Goal: Task Accomplishment & Management: Use online tool/utility

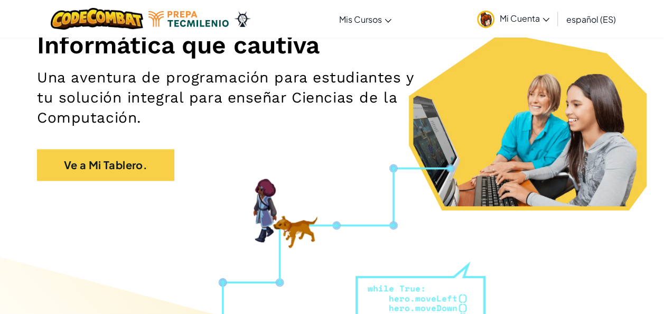
scroll to position [144, 0]
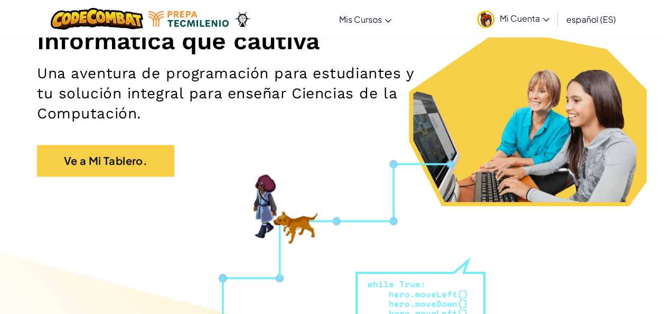
click at [510, 12] on link "Mi Cuenta" at bounding box center [513, 18] width 83 height 33
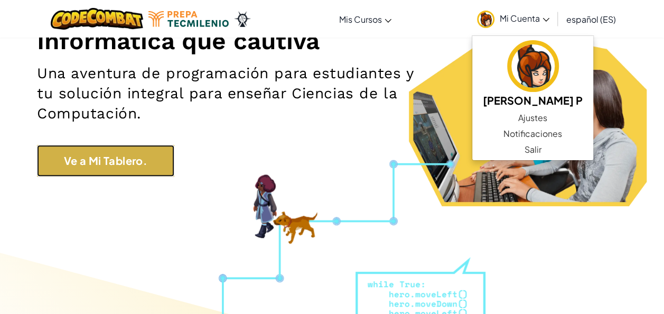
click at [90, 167] on link "Ve a Mi Tablero." at bounding box center [105, 161] width 137 height 32
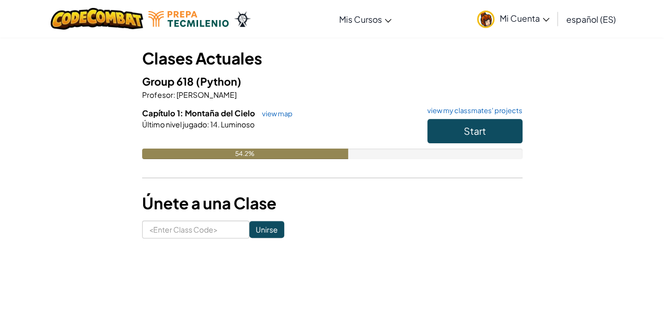
scroll to position [62, 0]
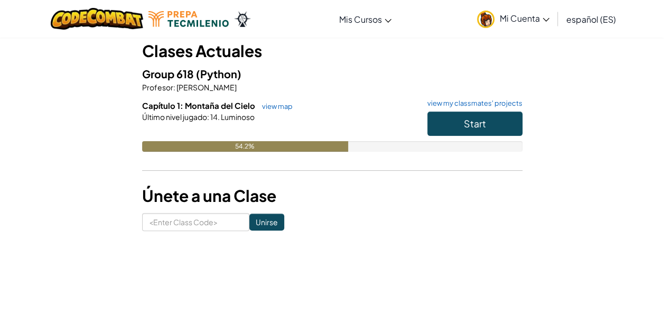
click at [462, 139] on div "Start" at bounding box center [470, 126] width 106 height 30
click at [453, 125] on button "Start" at bounding box center [474, 123] width 95 height 24
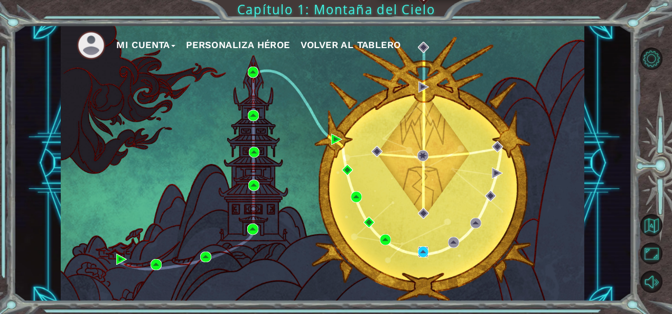
click at [424, 248] on img at bounding box center [423, 251] width 11 height 11
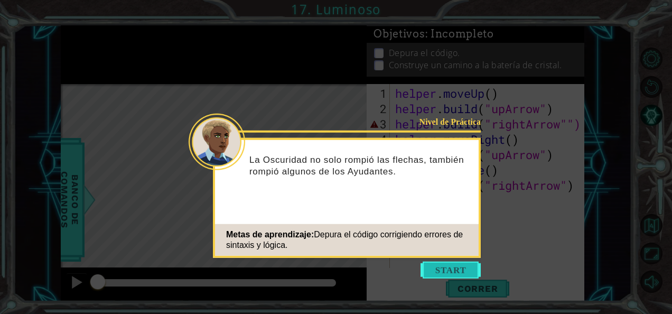
click at [453, 266] on button "Start" at bounding box center [451, 270] width 60 height 17
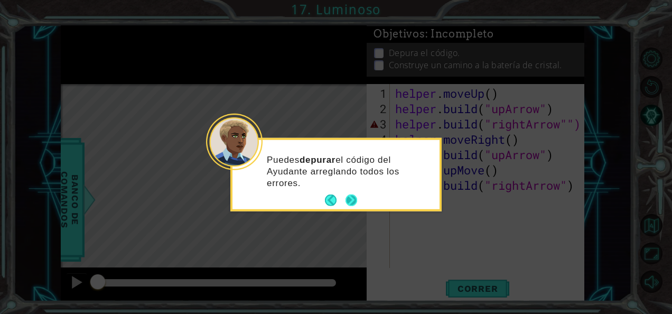
click at [352, 203] on button "Next" at bounding box center [352, 200] width 12 height 12
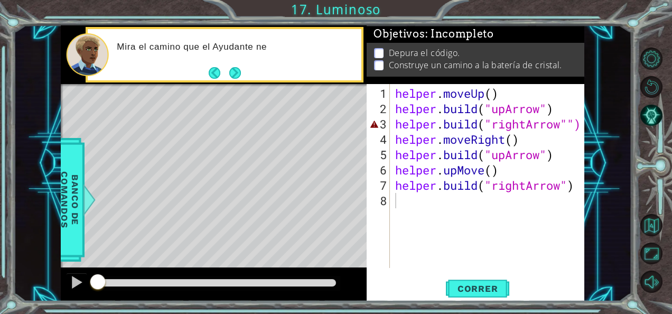
drag, startPoint x: 352, startPoint y: 203, endPoint x: 331, endPoint y: 189, distance: 25.2
click at [331, 189] on div "Level Map" at bounding box center [305, 239] width 488 height 311
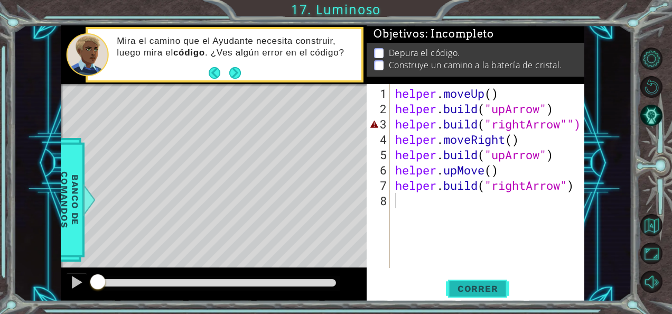
click at [488, 284] on span "Correr" at bounding box center [478, 288] width 62 height 11
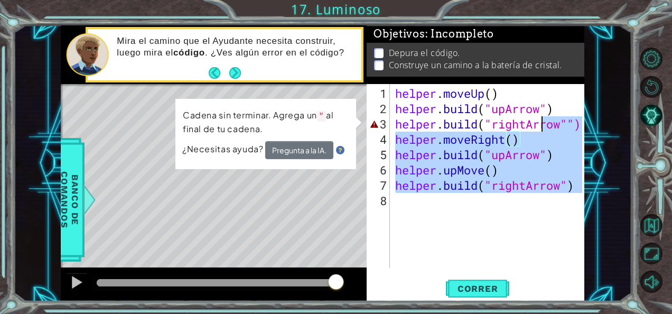
drag, startPoint x: 558, startPoint y: 195, endPoint x: 537, endPoint y: 116, distance: 82.0
click at [537, 116] on div "helper . moveUp ( ) helper . build ( "upArrow" ) helper . build ( "rightArrow""…" at bounding box center [490, 193] width 194 height 214
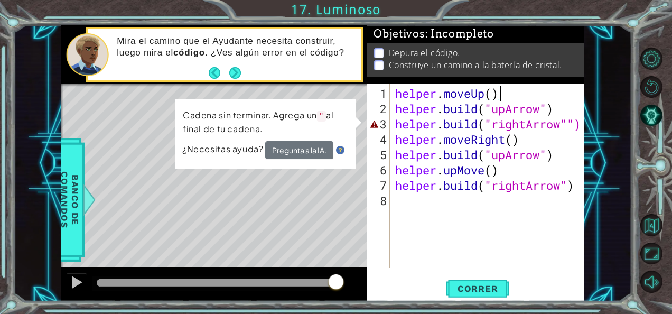
click at [528, 91] on div "helper . moveUp ( ) helper . build ( "upArrow" ) helper . build ( "rightArrow""…" at bounding box center [490, 193] width 194 height 214
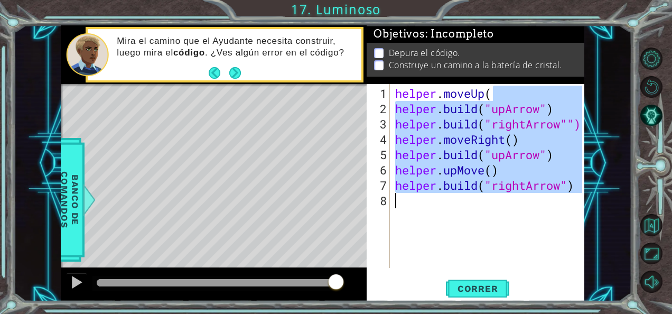
drag, startPoint x: 492, startPoint y: 86, endPoint x: 521, endPoint y: 229, distance: 146.0
click at [521, 229] on div "helper . moveUp ( helper . build ( "upArrow" ) helper . build ( "rightArrow"") …" at bounding box center [490, 193] width 194 height 214
type textarea "helper.moveUp("
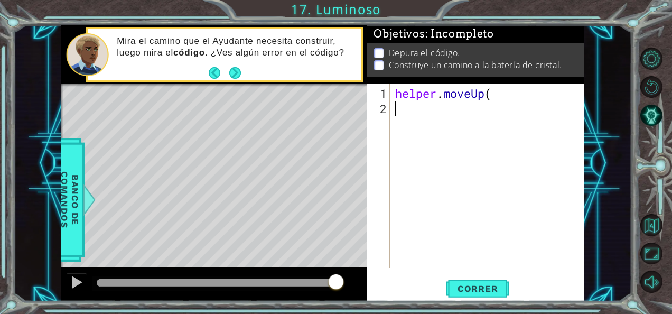
drag, startPoint x: 523, startPoint y: 230, endPoint x: 510, endPoint y: 170, distance: 61.4
click at [510, 170] on div "helper . moveUp (" at bounding box center [490, 193] width 194 height 214
click at [513, 95] on div "helper . moveUp (" at bounding box center [490, 193] width 194 height 214
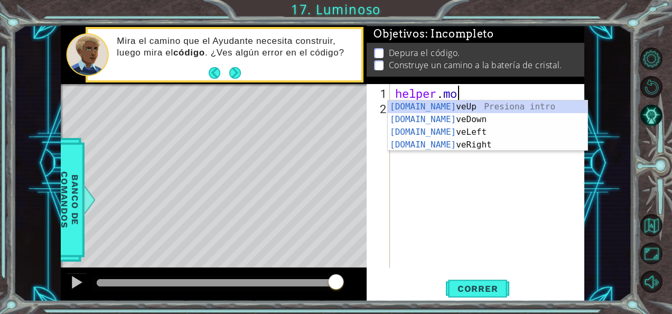
type textarea "h"
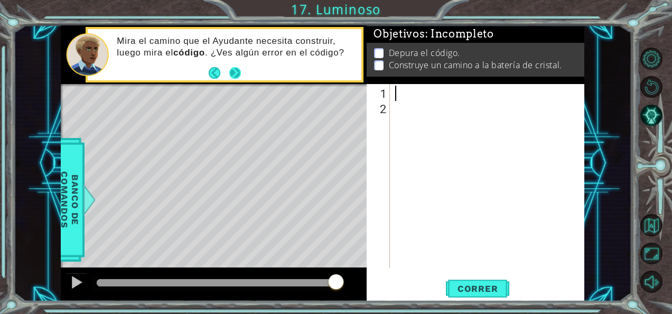
click at [236, 76] on button "Next" at bounding box center [235, 73] width 12 height 12
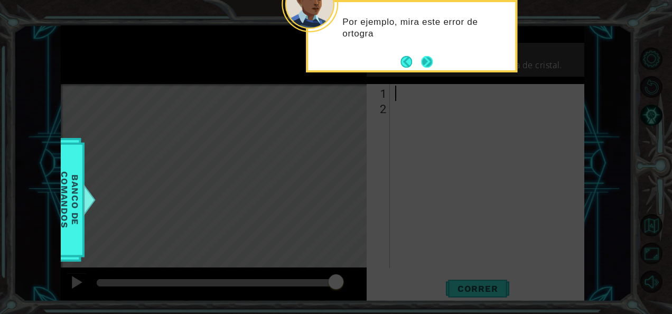
click at [421, 59] on button "Next" at bounding box center [427, 62] width 12 height 12
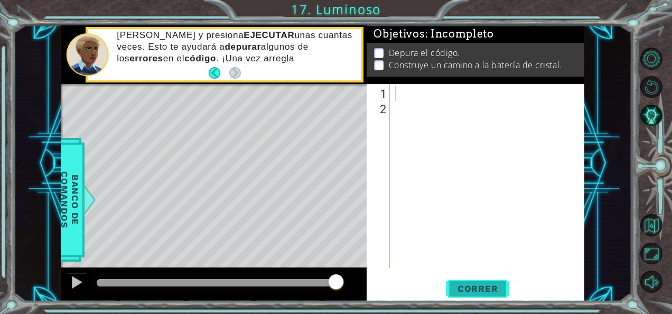
click at [497, 286] on span "Correr" at bounding box center [478, 288] width 62 height 11
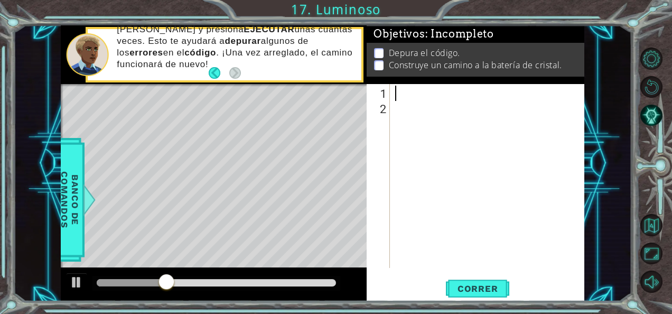
click at [408, 94] on div at bounding box center [490, 193] width 194 height 214
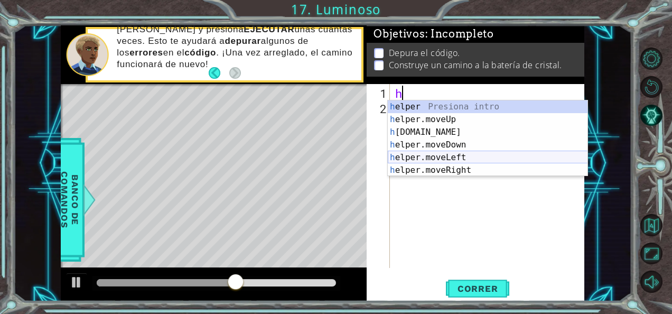
click at [455, 164] on div "h elper Presiona intro h elper.moveUp Presiona intro h [DOMAIN_NAME] Presiona i…" at bounding box center [488, 150] width 200 height 101
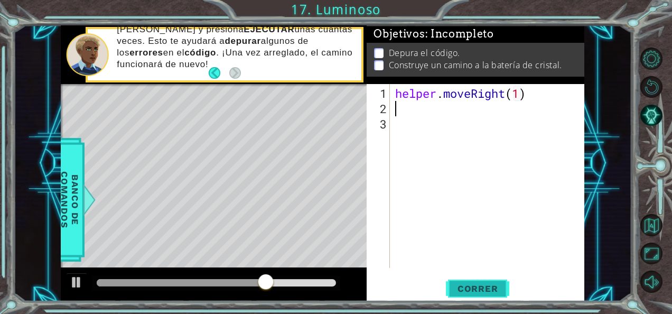
type textarea "helper.moveRight(1)"
click at [489, 287] on span "Correr" at bounding box center [478, 288] width 62 height 11
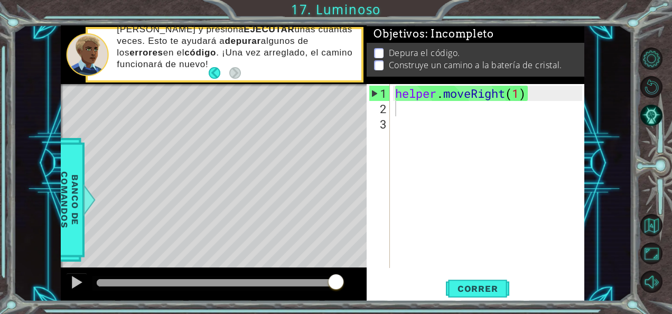
drag, startPoint x: 510, startPoint y: 55, endPoint x: 462, endPoint y: 109, distance: 72.6
click at [462, 109] on div "helper . moveRight ( 1 )" at bounding box center [490, 193] width 194 height 214
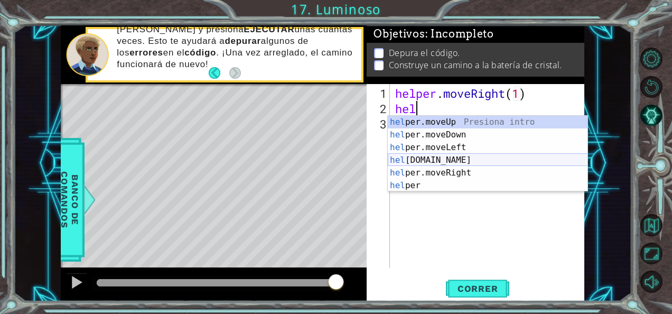
click at [453, 162] on div "hel per.moveUp Presiona intro hel per.moveDown Presiona intro hel per.moveLeft …" at bounding box center [488, 166] width 200 height 101
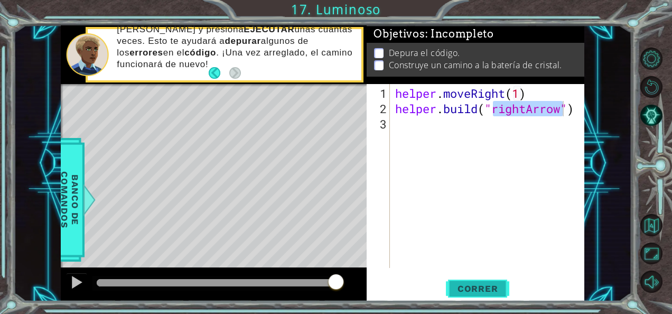
click at [488, 284] on span "Correr" at bounding box center [478, 288] width 62 height 11
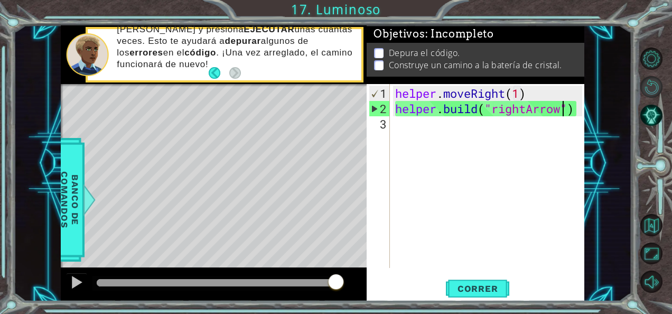
click at [647, 93] on button "Reiniciar nivel\a" at bounding box center [651, 87] width 22 height 22
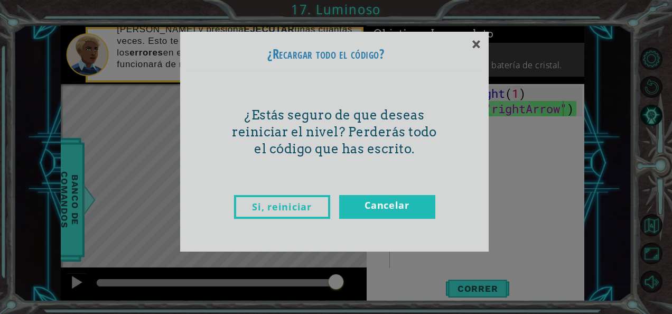
click at [293, 216] on link "Si, reiniciar" at bounding box center [282, 207] width 96 height 24
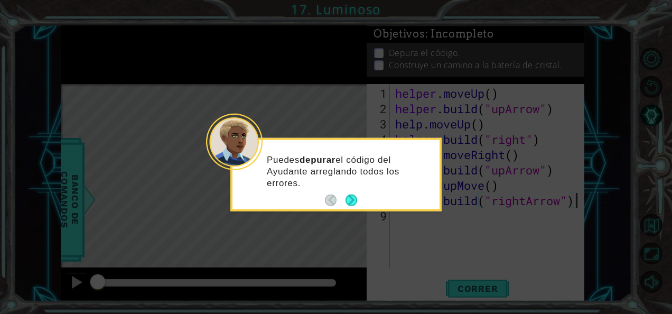
click at [355, 208] on footer at bounding box center [341, 200] width 32 height 16
click at [351, 199] on button "Next" at bounding box center [352, 200] width 12 height 12
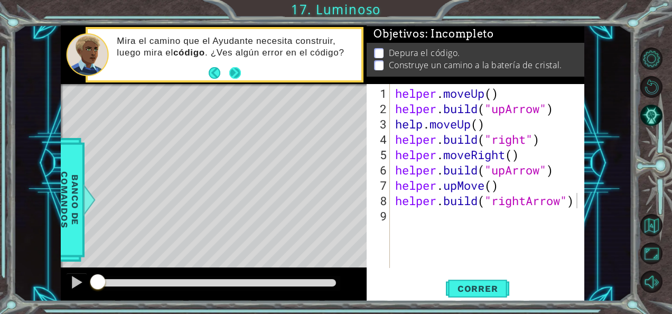
click at [234, 68] on button "Next" at bounding box center [235, 73] width 12 height 12
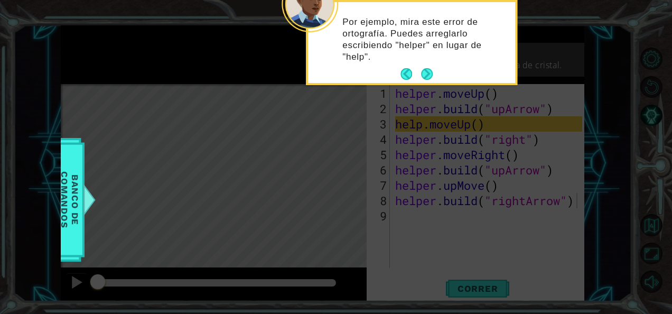
click at [419, 122] on icon at bounding box center [336, 157] width 672 height 314
click at [427, 72] on button "Next" at bounding box center [427, 74] width 12 height 12
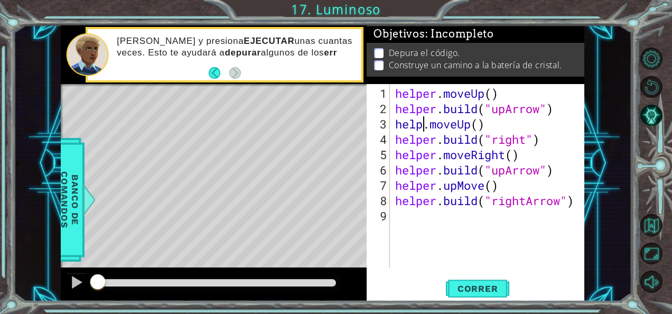
click at [420, 123] on div "helper . moveUp ( ) helper . build ( "upArrow" ) help . moveUp ( ) helper . bui…" at bounding box center [490, 193] width 194 height 214
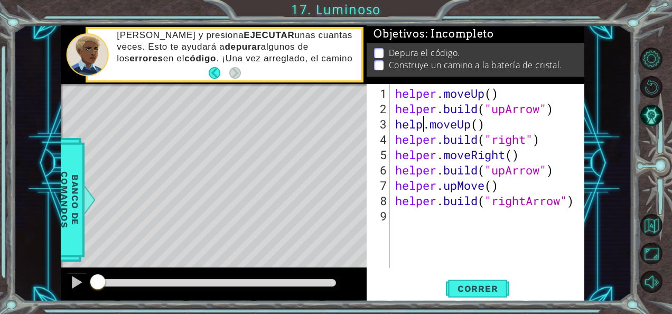
scroll to position [0, 2]
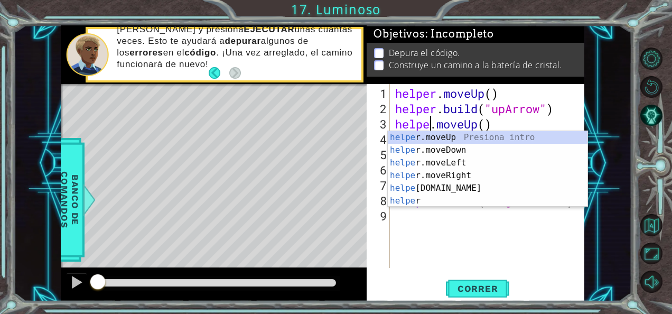
type textarea "helper.moveUp()"
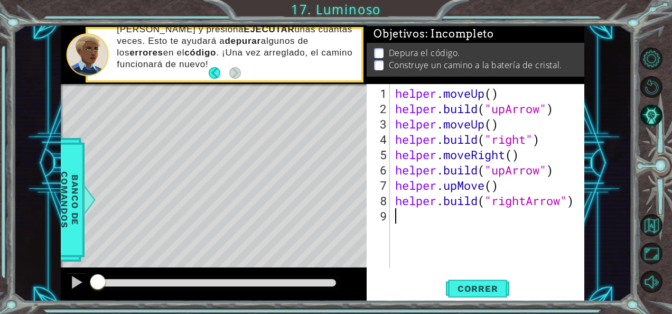
click at [448, 256] on div "helper . moveUp ( ) helper . build ( "upArrow" ) helper . moveUp ( ) helper . b…" at bounding box center [490, 193] width 194 height 214
click at [474, 279] on button "Correr" at bounding box center [477, 288] width 63 height 22
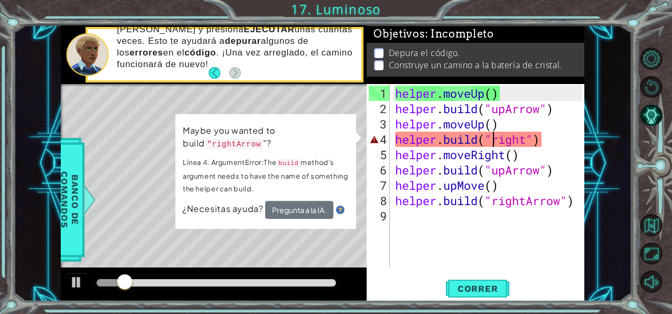
click at [492, 136] on div "helper . moveUp ( ) helper . build ( "upArrow" ) helper . moveUp ( ) helper . b…" at bounding box center [490, 193] width 194 height 214
click at [496, 137] on div "helper . moveUp ( ) helper . build ( "upArrow" ) helper . moveUp ( ) helper . b…" at bounding box center [490, 193] width 194 height 214
click at [526, 139] on div "helper . moveUp ( ) helper . build ( "upArrow" ) helper . moveUp ( ) helper . b…" at bounding box center [490, 193] width 194 height 214
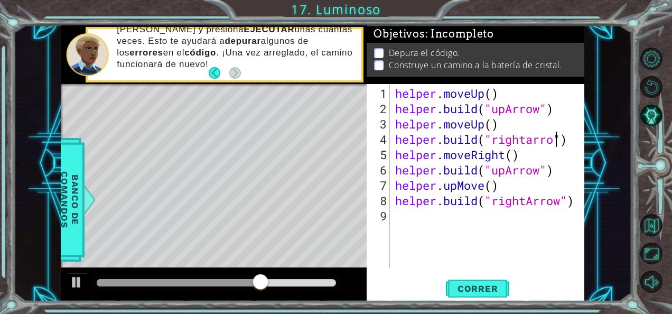
scroll to position [0, 7]
click at [536, 139] on div "helper . moveUp ( ) helper . build ( "upArrow" ) helper . moveUp ( ) helper . b…" at bounding box center [490, 193] width 194 height 214
click at [486, 284] on span "Correr" at bounding box center [478, 288] width 62 height 11
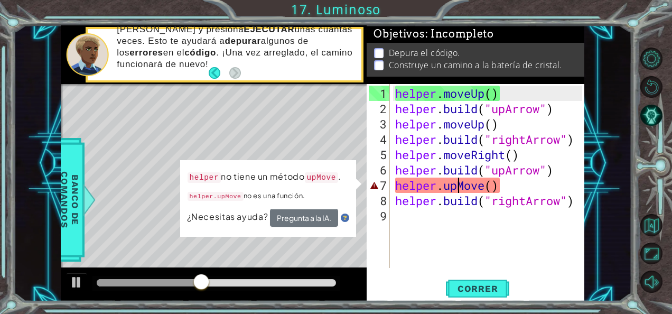
click at [458, 184] on div "helper . moveUp ( ) helper . build ( "upArrow" ) helper . moveUp ( ) helper . b…" at bounding box center [490, 193] width 194 height 214
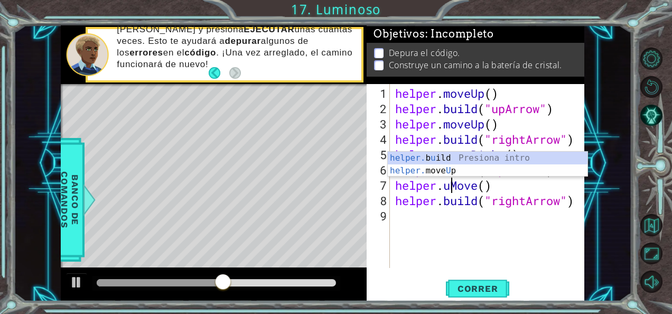
scroll to position [0, 3]
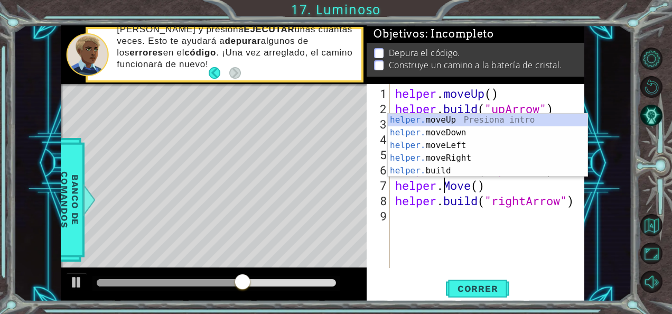
click at [451, 183] on div "helper . moveUp ( ) helper . build ( "upArrow" ) helper . moveUp ( ) helper . b…" at bounding box center [490, 193] width 194 height 214
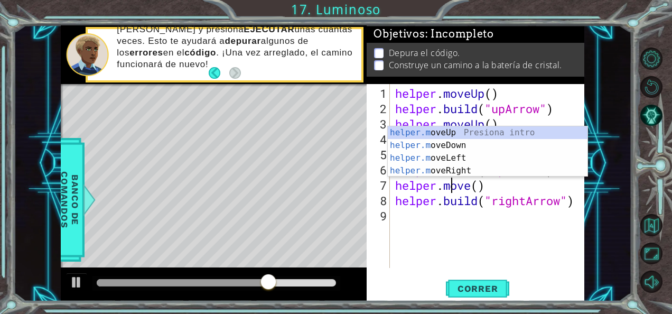
scroll to position [0, 2]
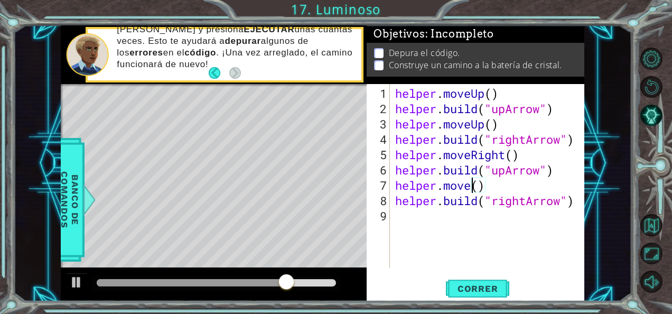
click at [470, 183] on div "helper . moveUp ( ) helper . build ( "upArrow" ) helper . moveUp ( ) helper . b…" at bounding box center [490, 193] width 194 height 214
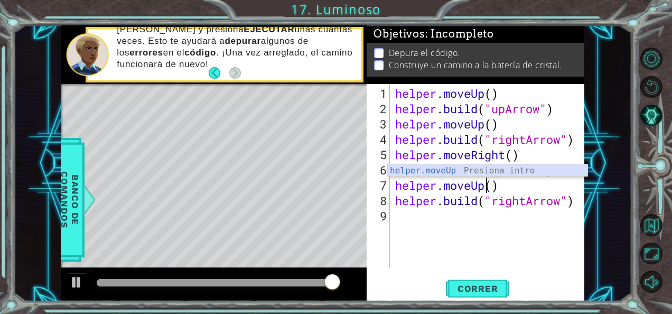
click at [440, 168] on div "helper.moveUp Presiona intro" at bounding box center [488, 183] width 200 height 38
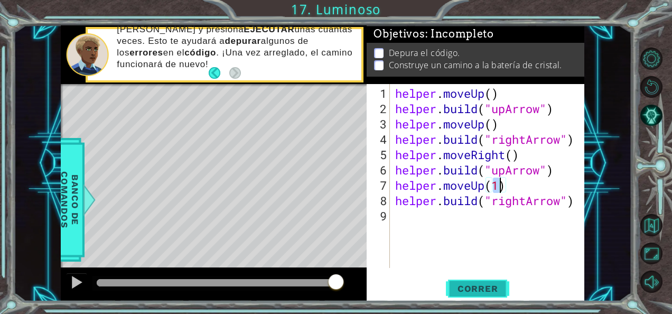
type textarea "helper.moveUp(1)"
click at [483, 287] on span "Correr" at bounding box center [478, 288] width 62 height 11
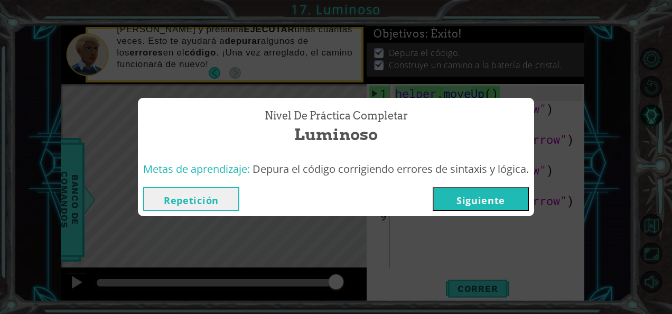
click at [500, 193] on button "Siguiente" at bounding box center [481, 199] width 96 height 24
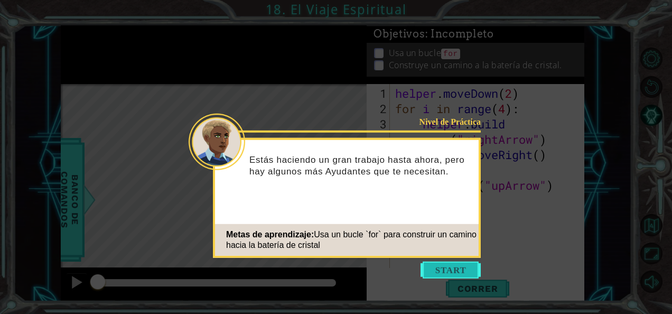
click at [454, 265] on button "Start" at bounding box center [451, 270] width 60 height 17
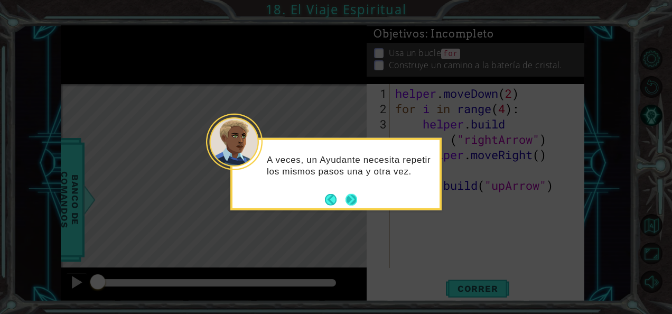
click at [355, 199] on button "Next" at bounding box center [352, 199] width 12 height 12
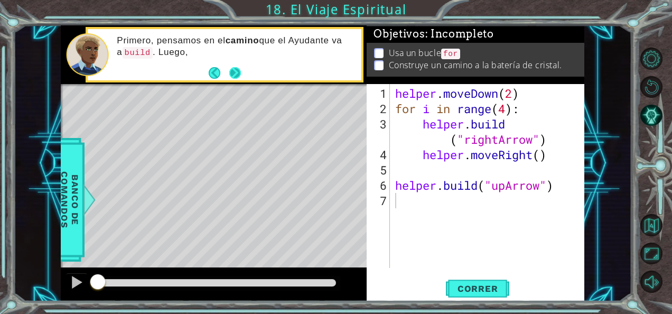
click at [236, 70] on button "Next" at bounding box center [235, 73] width 12 height 12
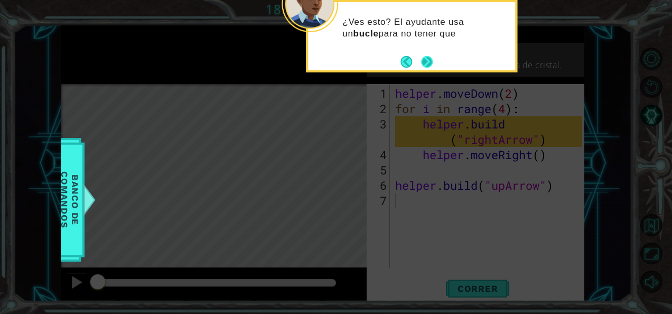
click at [425, 54] on footer at bounding box center [416, 62] width 32 height 16
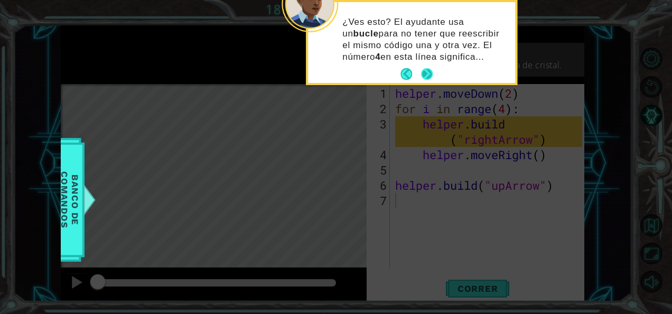
click at [427, 73] on button "Next" at bounding box center [427, 74] width 12 height 12
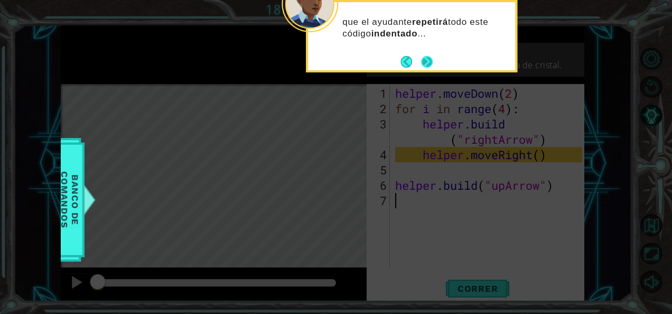
click at [426, 58] on button "Next" at bounding box center [427, 62] width 12 height 12
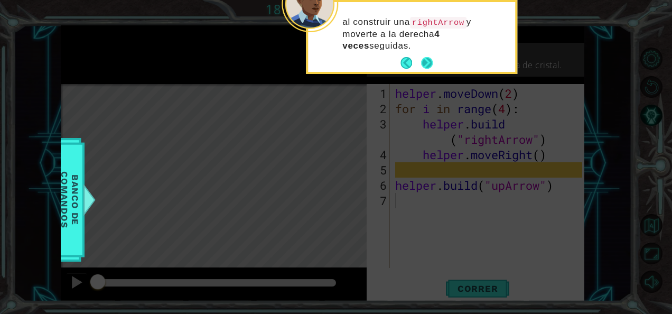
click at [427, 57] on button "Next" at bounding box center [427, 63] width 12 height 12
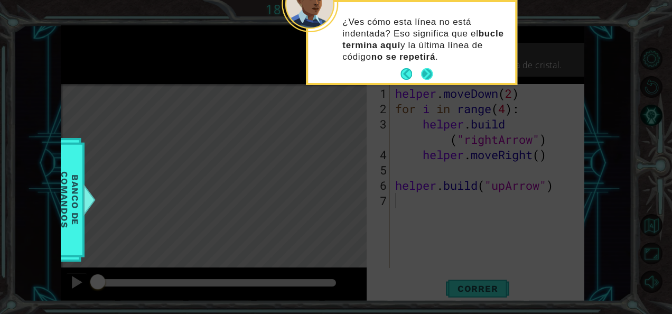
click at [428, 75] on button "Next" at bounding box center [427, 74] width 12 height 12
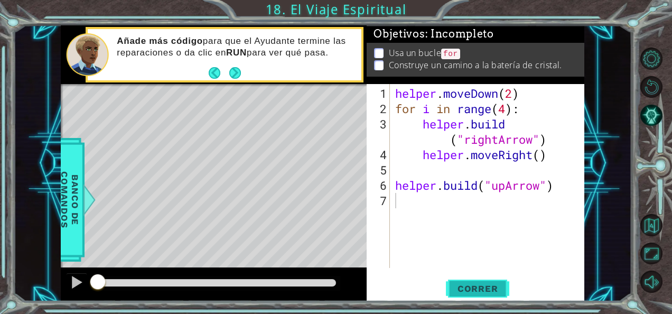
click at [485, 293] on span "Correr" at bounding box center [478, 288] width 62 height 11
